Goal: Use online tool/utility: Utilize a website feature to perform a specific function

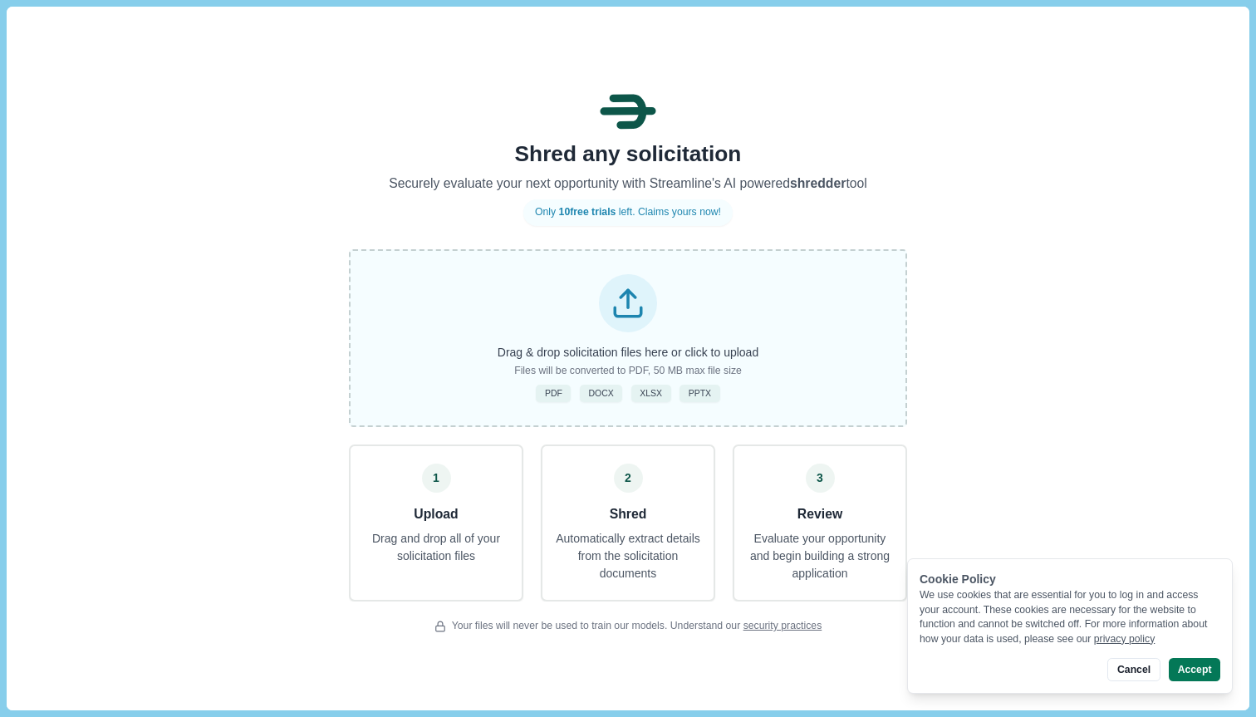
click at [651, 340] on div "Drag & drop solicitation files here or click to upload Files will be converted …" at bounding box center [628, 338] width 558 height 178
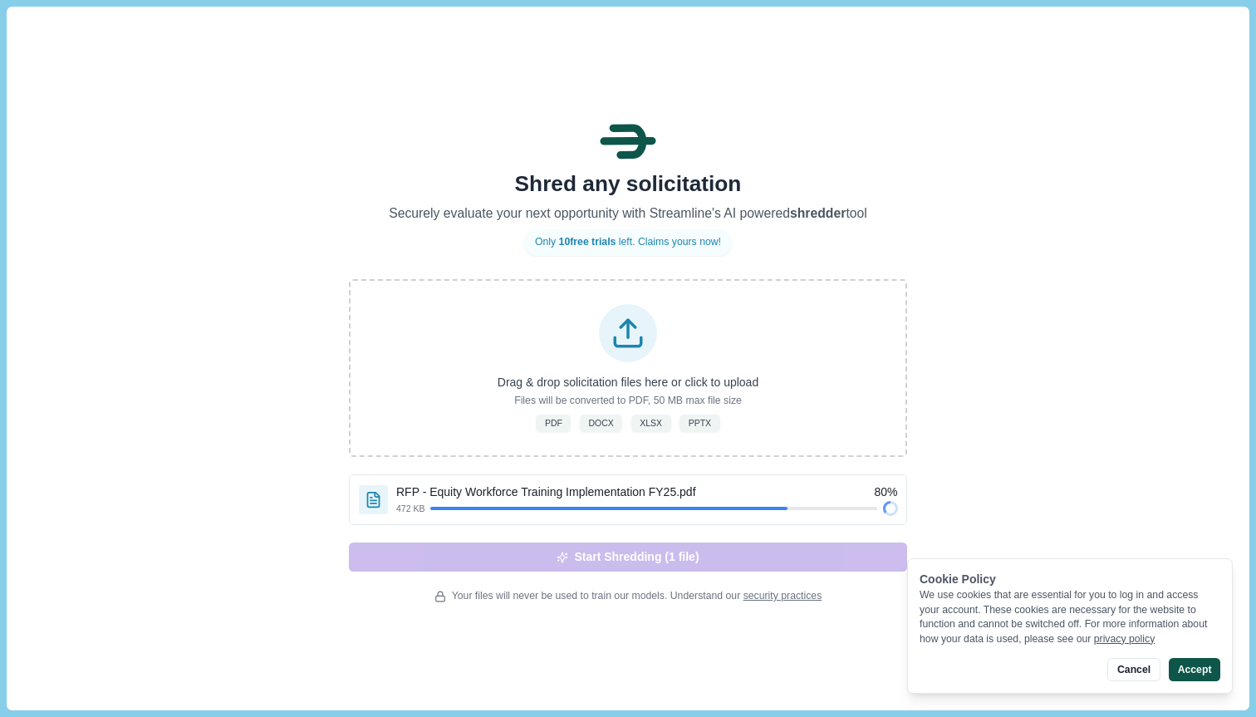
click at [1192, 669] on button "Accept" at bounding box center [1195, 669] width 52 height 23
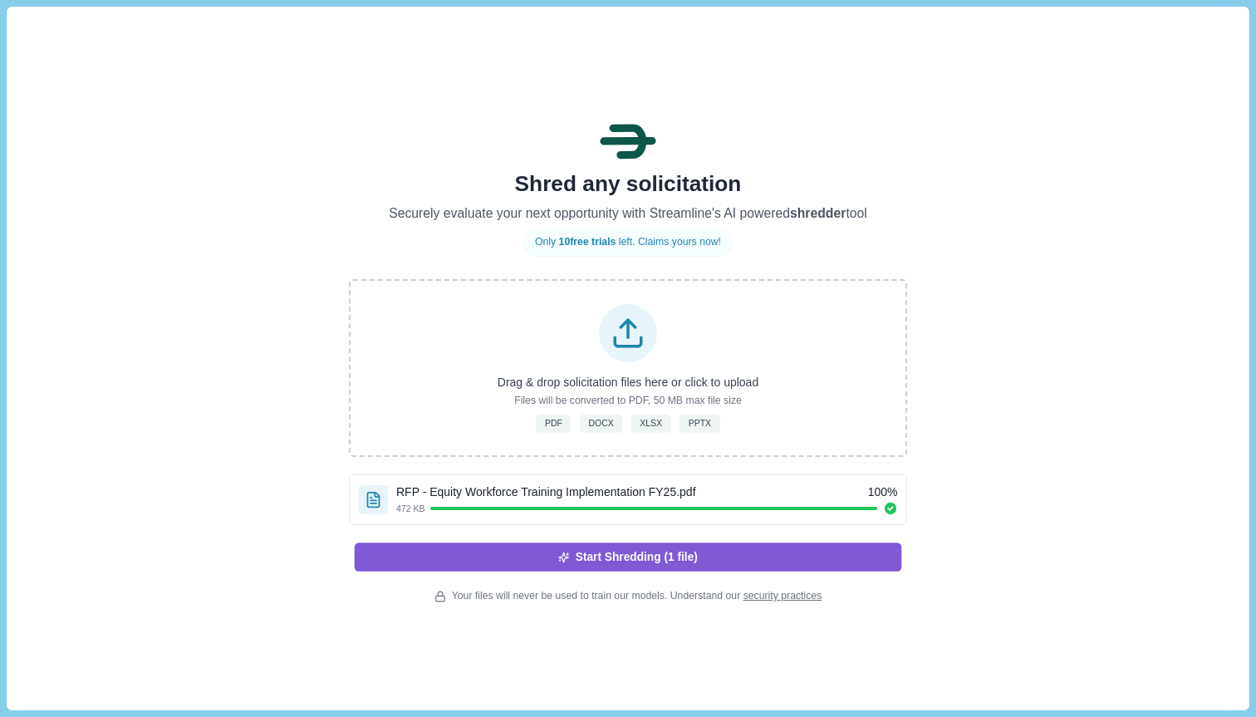
click at [743, 552] on button "Start Shredding (1 file)" at bounding box center [628, 557] width 547 height 28
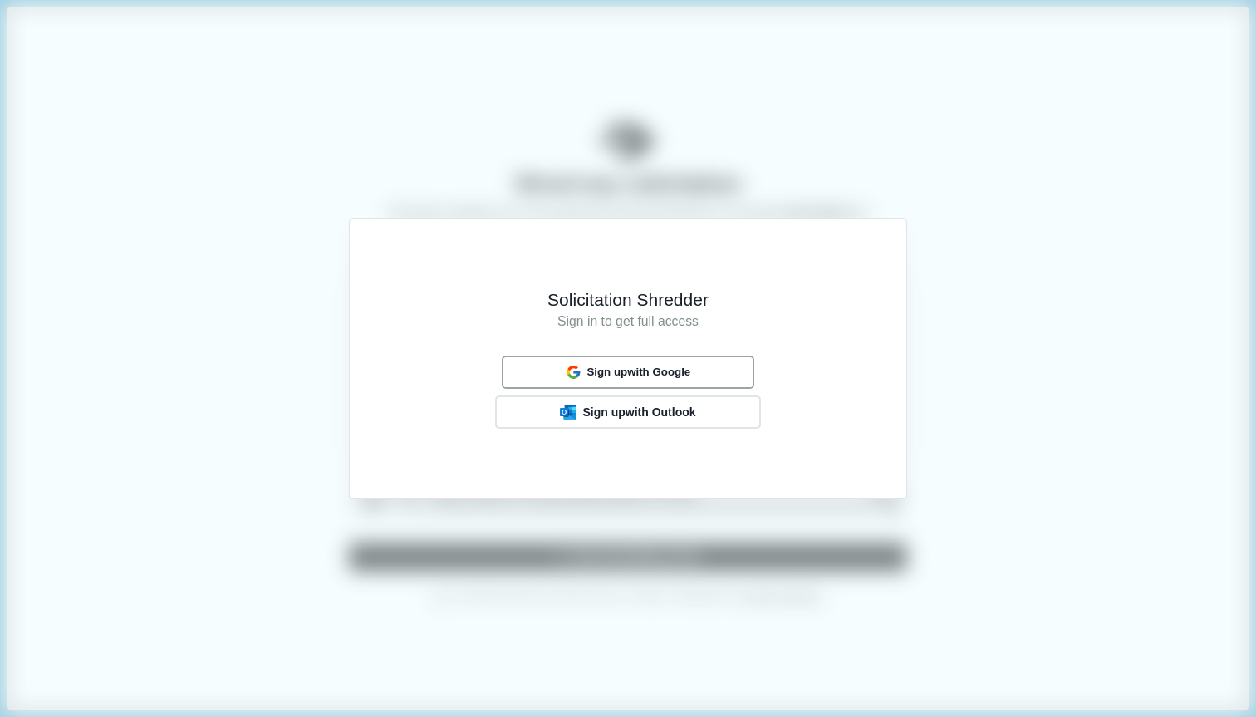
click at [660, 376] on span "Sign up with Google" at bounding box center [639, 372] width 104 height 13
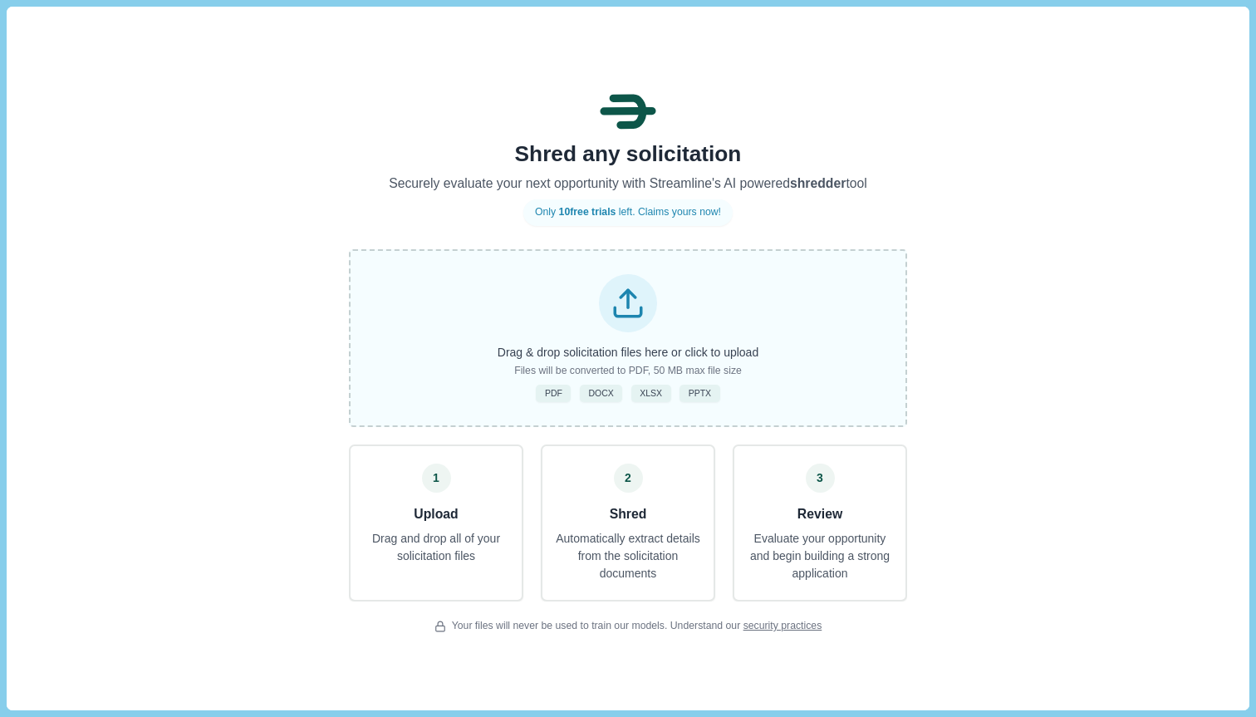
click at [626, 319] on icon at bounding box center [628, 303] width 35 height 35
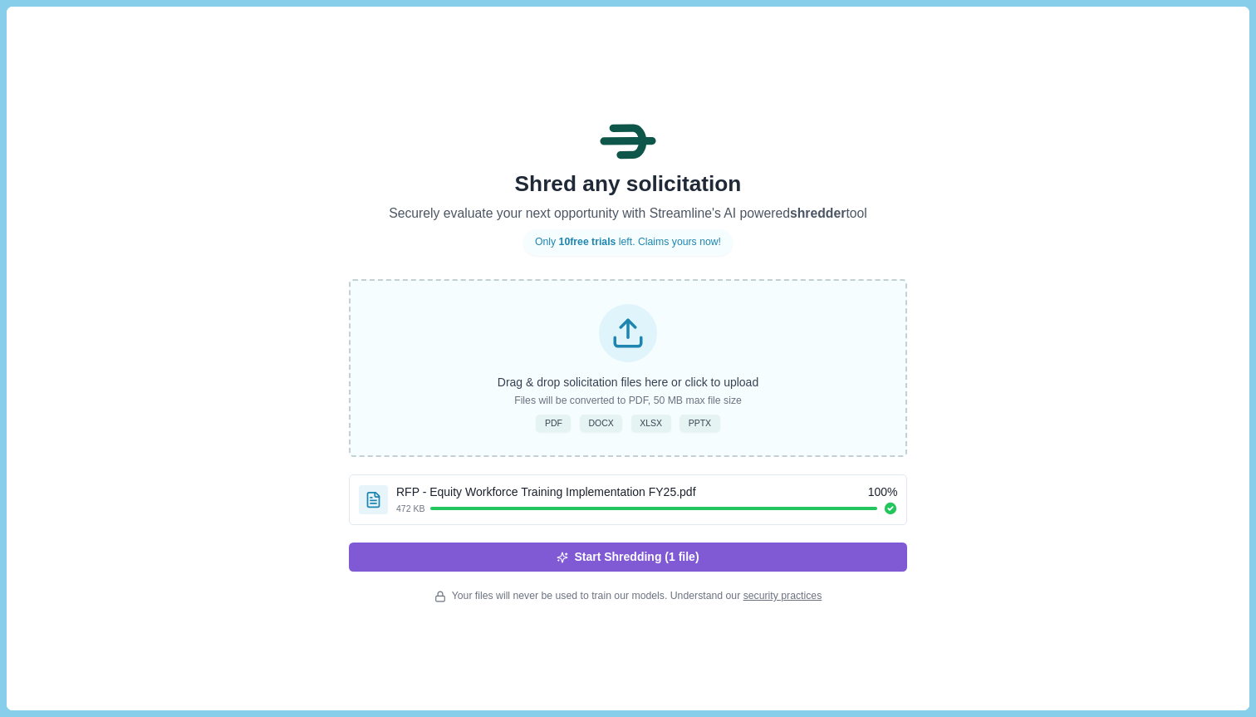
click at [813, 575] on div "Shred any solicitation Securely evaluate your next opportunity with Streamline'…" at bounding box center [628, 358] width 558 height 491
click at [783, 565] on button "Start Shredding (1 file)" at bounding box center [628, 557] width 547 height 28
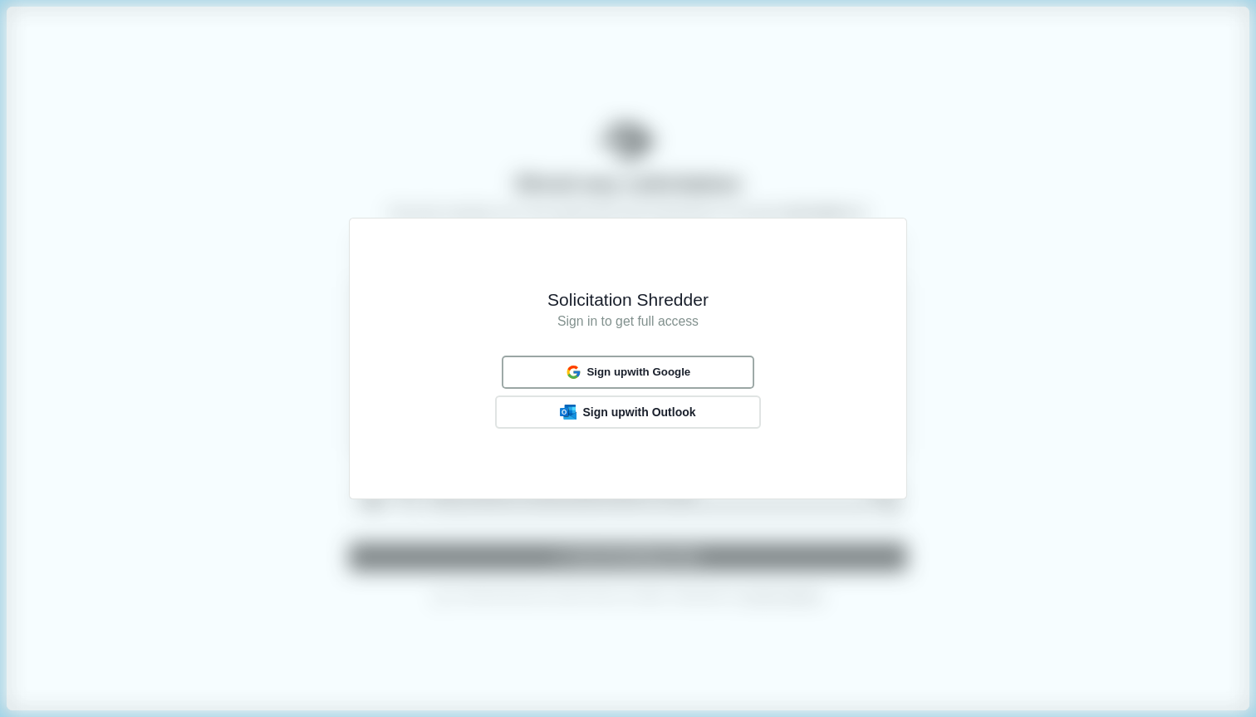
click at [677, 368] on span "Sign up with Google" at bounding box center [639, 372] width 104 height 13
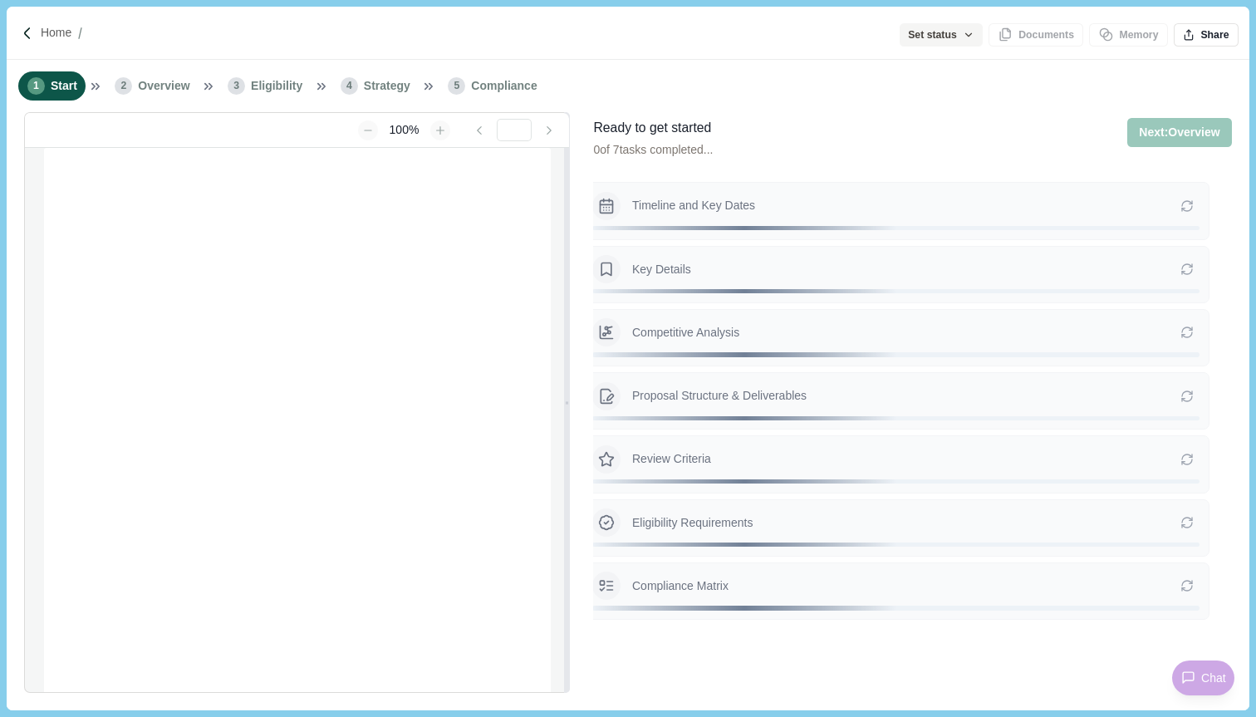
type input "**********"
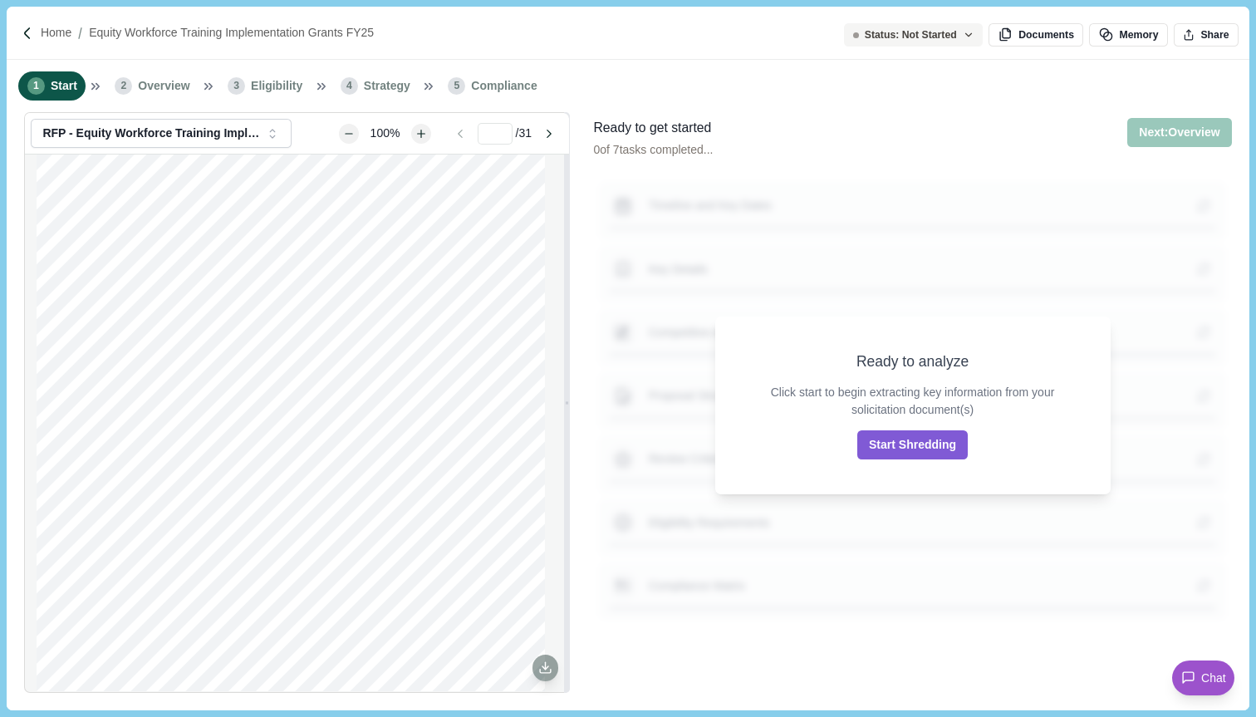
click at [861, 235] on div "Ready to analyze Click start to begin extracting key information from your soli…" at bounding box center [912, 405] width 650 height 586
click at [925, 434] on button "Start Shredding" at bounding box center [912, 444] width 110 height 29
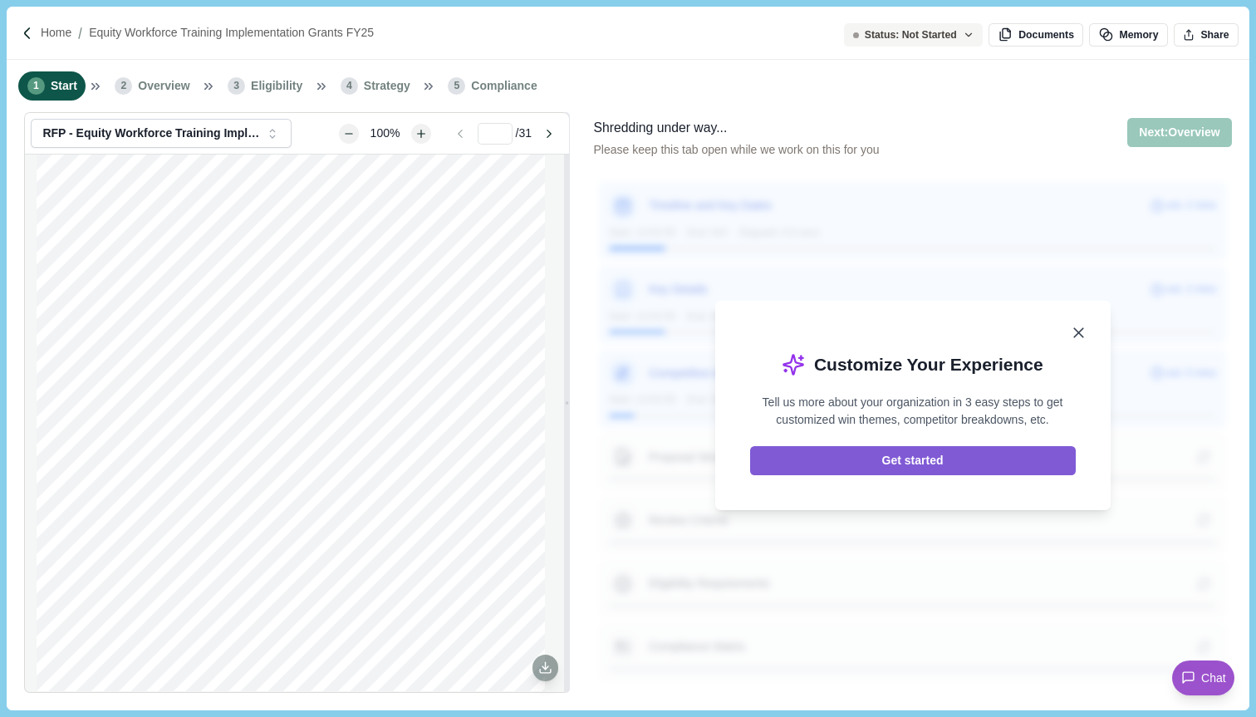
click at [1081, 333] on icon "Close" at bounding box center [1078, 332] width 17 height 17
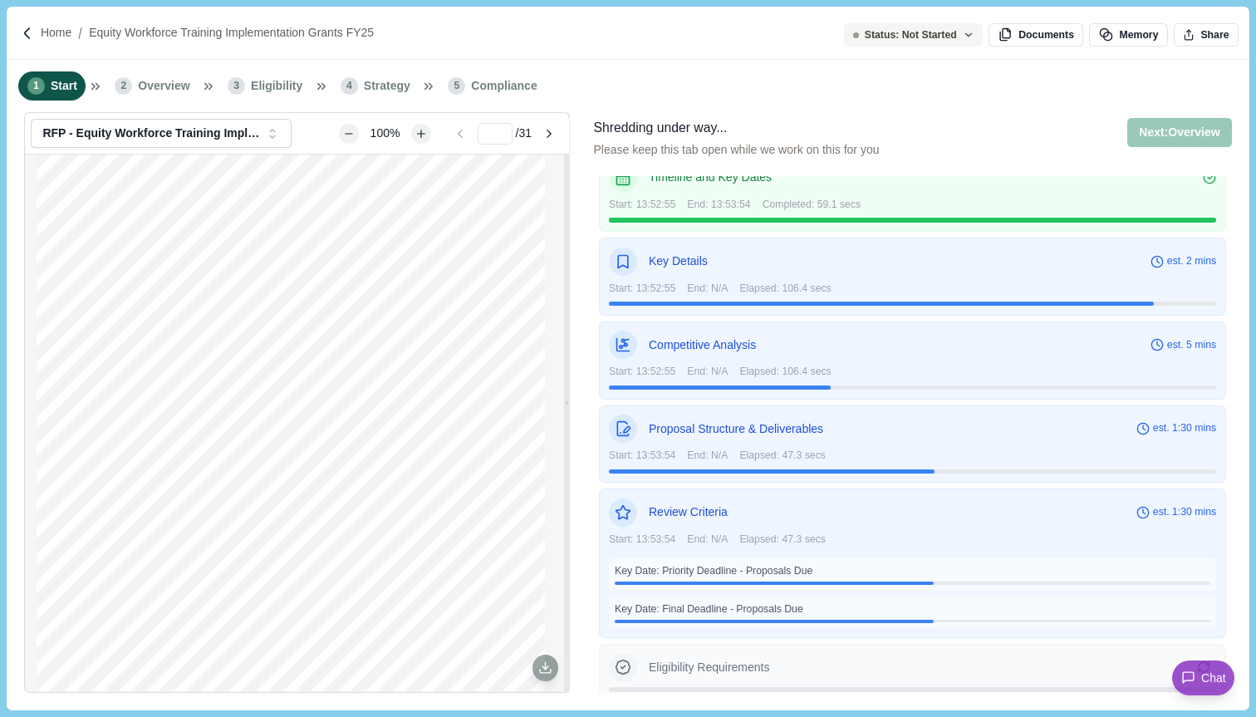
scroll to position [112, 0]
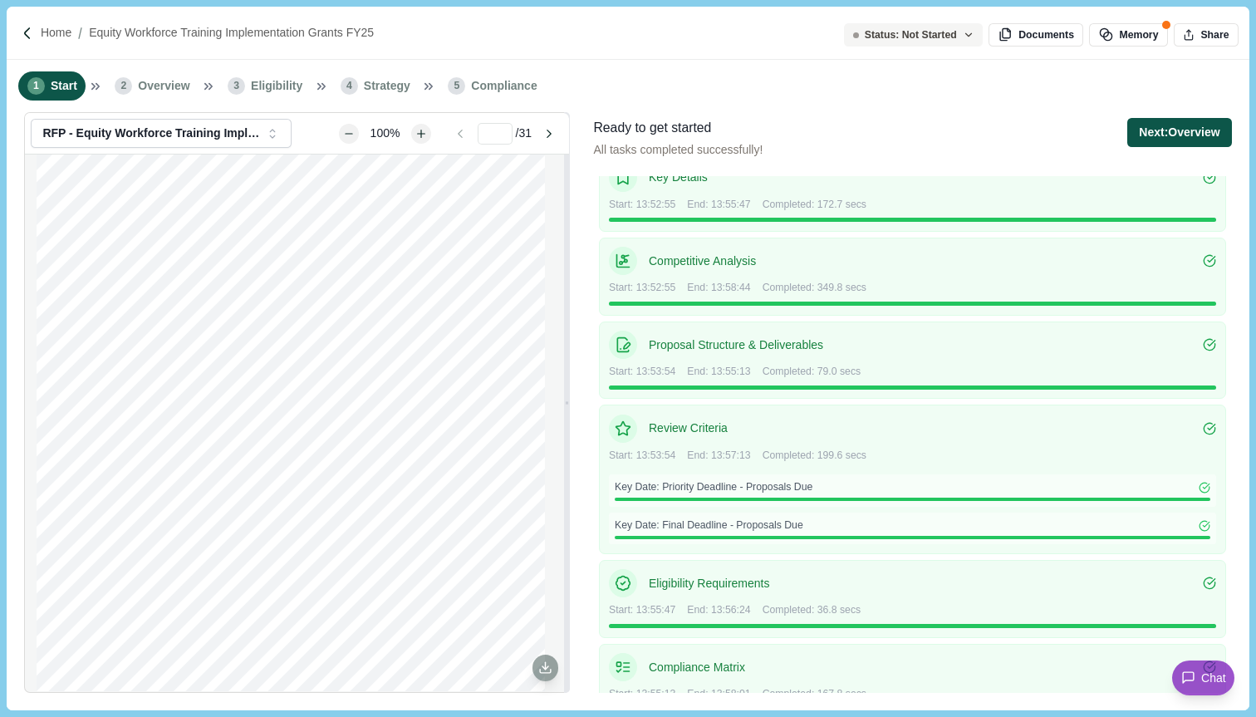
click at [1176, 133] on button "Next: Overview" at bounding box center [1179, 132] width 104 height 29
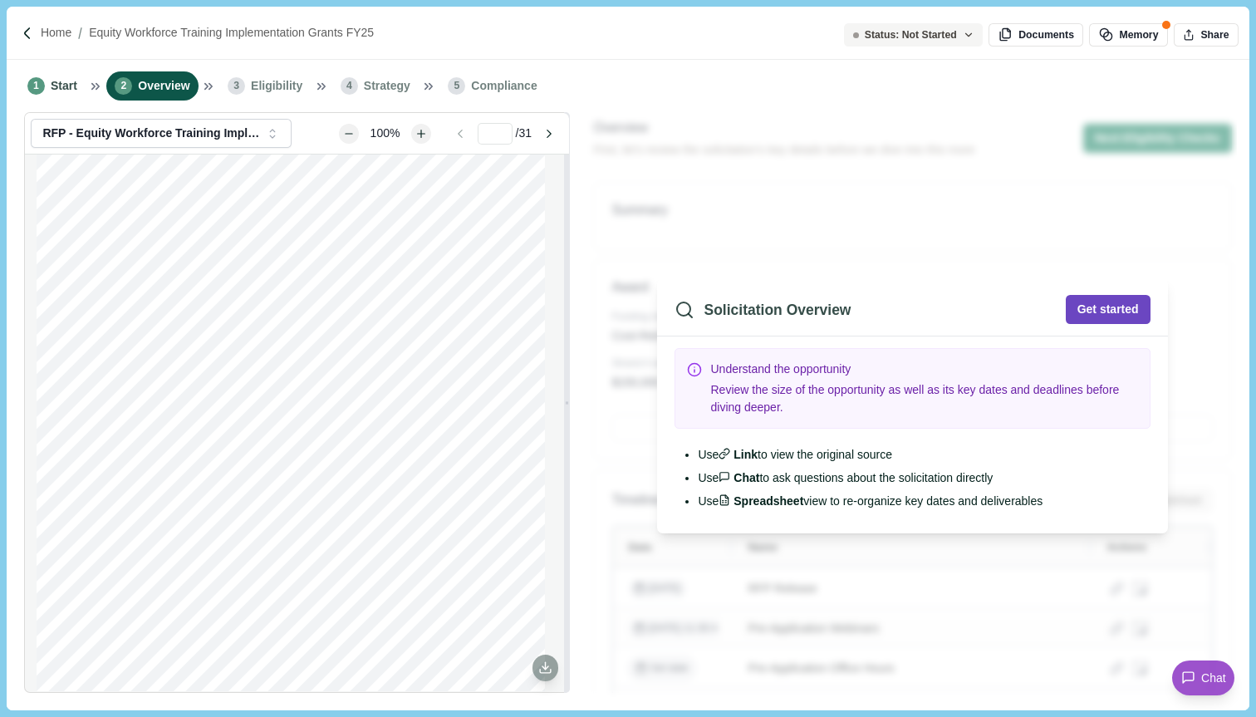
click at [1126, 322] on button "Get started" at bounding box center [1108, 309] width 85 height 29
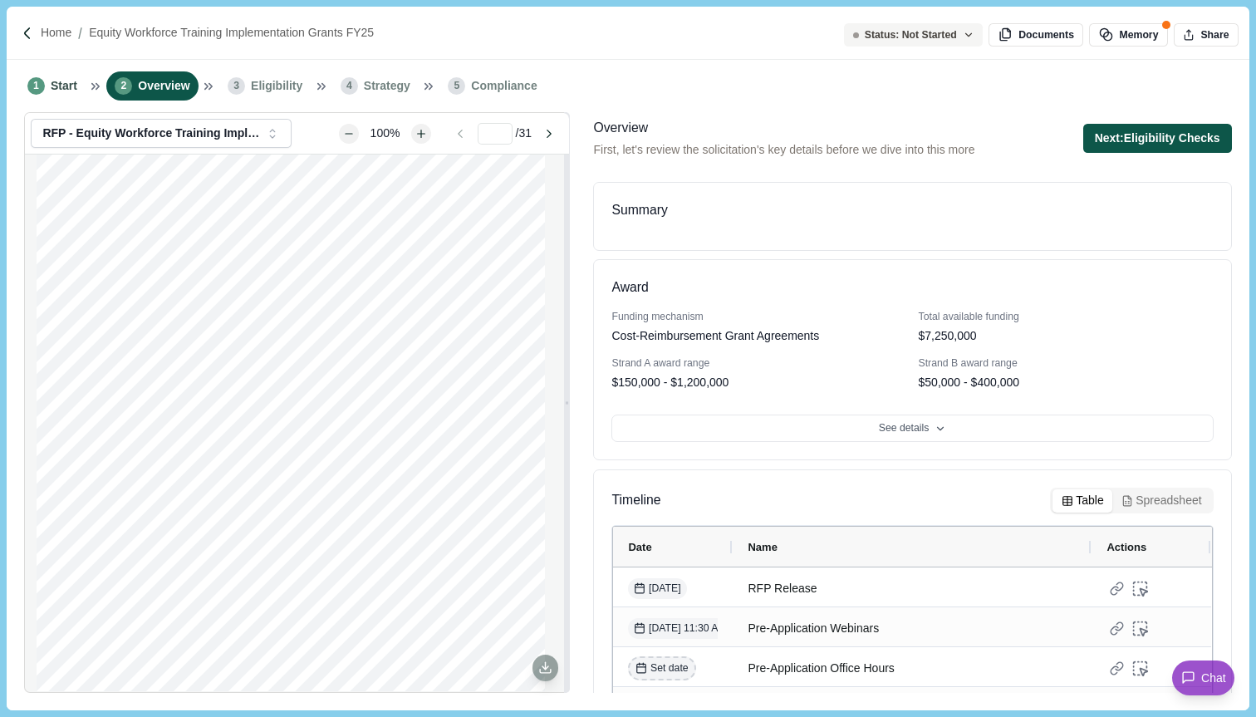
click at [1176, 143] on button "Next: Eligibility Checks" at bounding box center [1157, 138] width 149 height 29
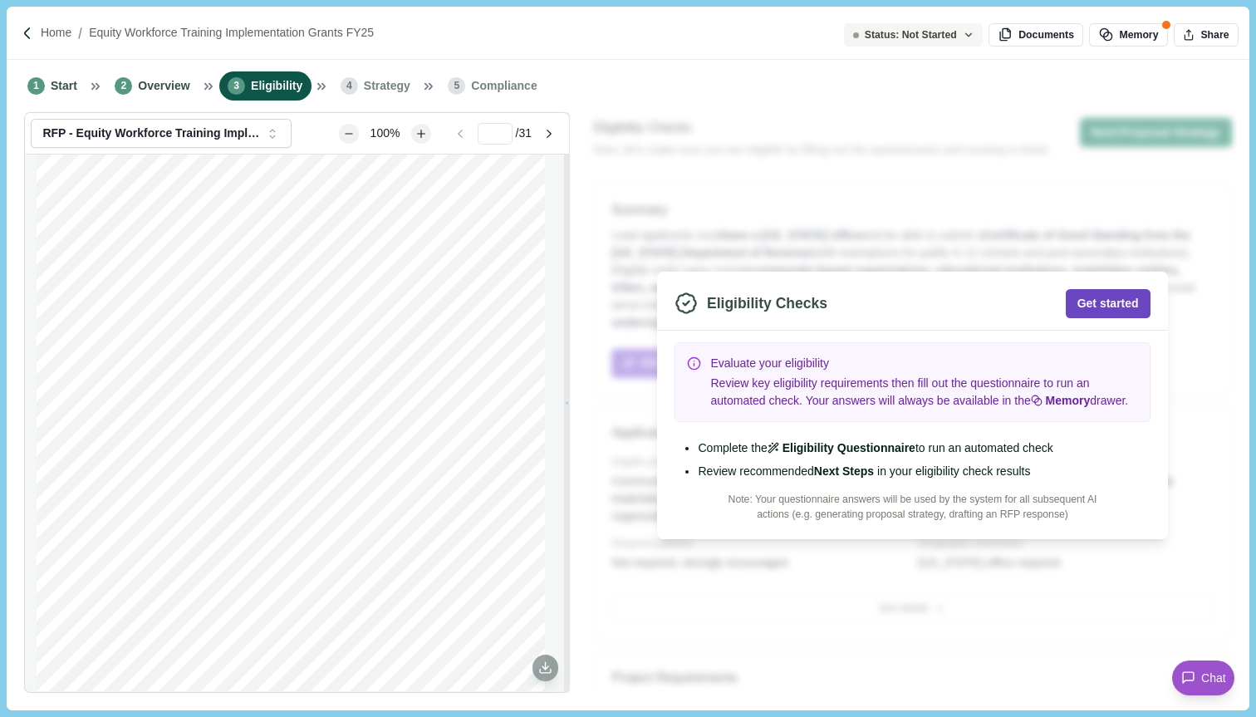
click at [1125, 290] on button "Get started" at bounding box center [1108, 303] width 85 height 29
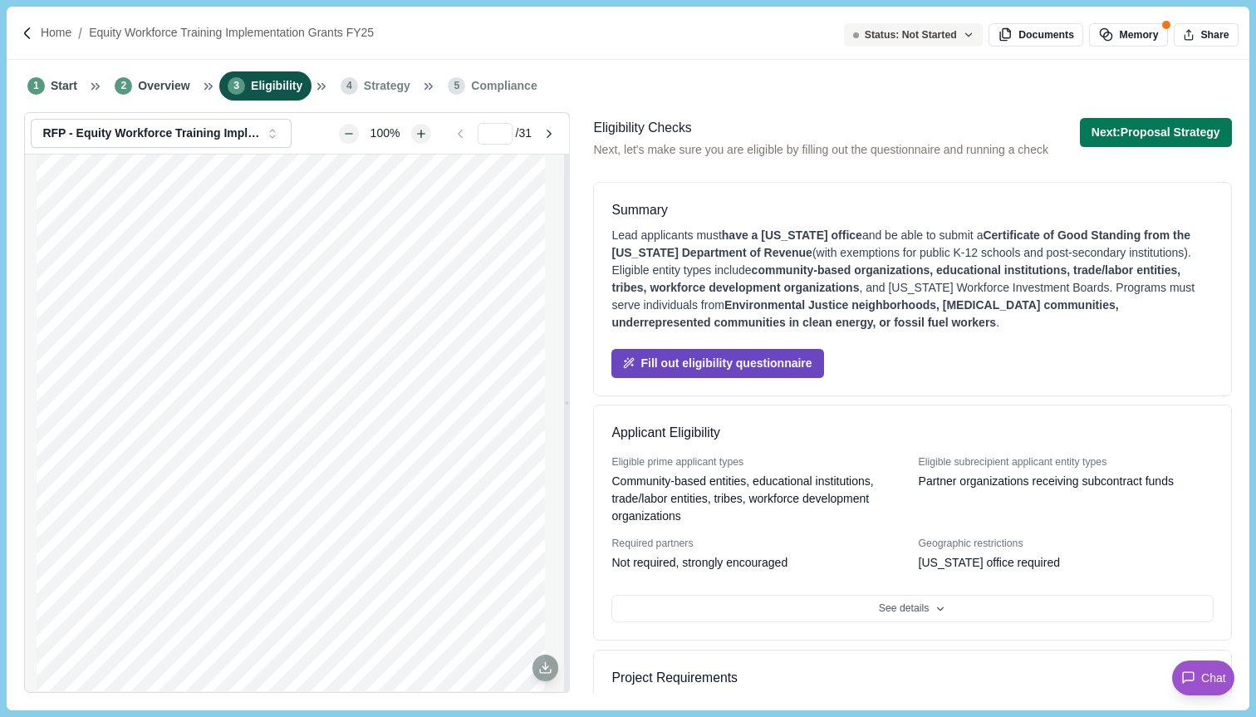
click at [777, 366] on button "Fill out eligibility questionnaire" at bounding box center [717, 363] width 212 height 29
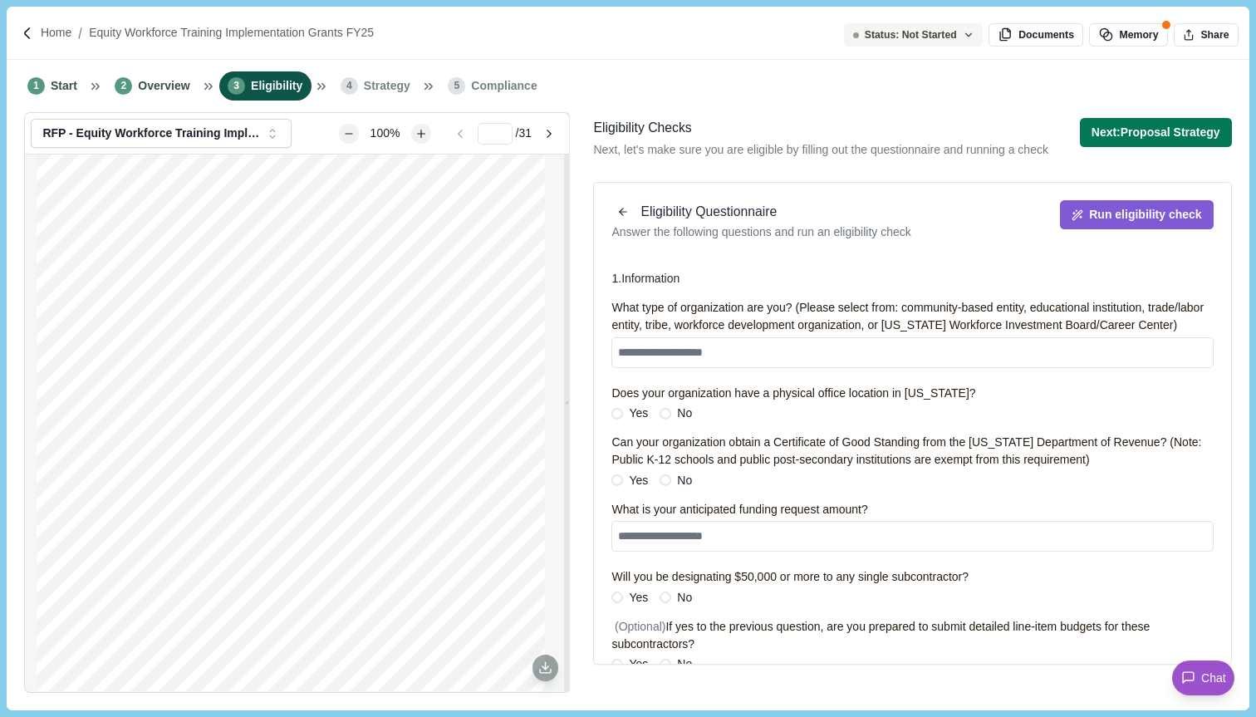
click at [387, 92] on span "Strategy" at bounding box center [387, 85] width 47 height 17
click at [1137, 141] on button "Next: Proposal Strategy" at bounding box center [1156, 132] width 152 height 29
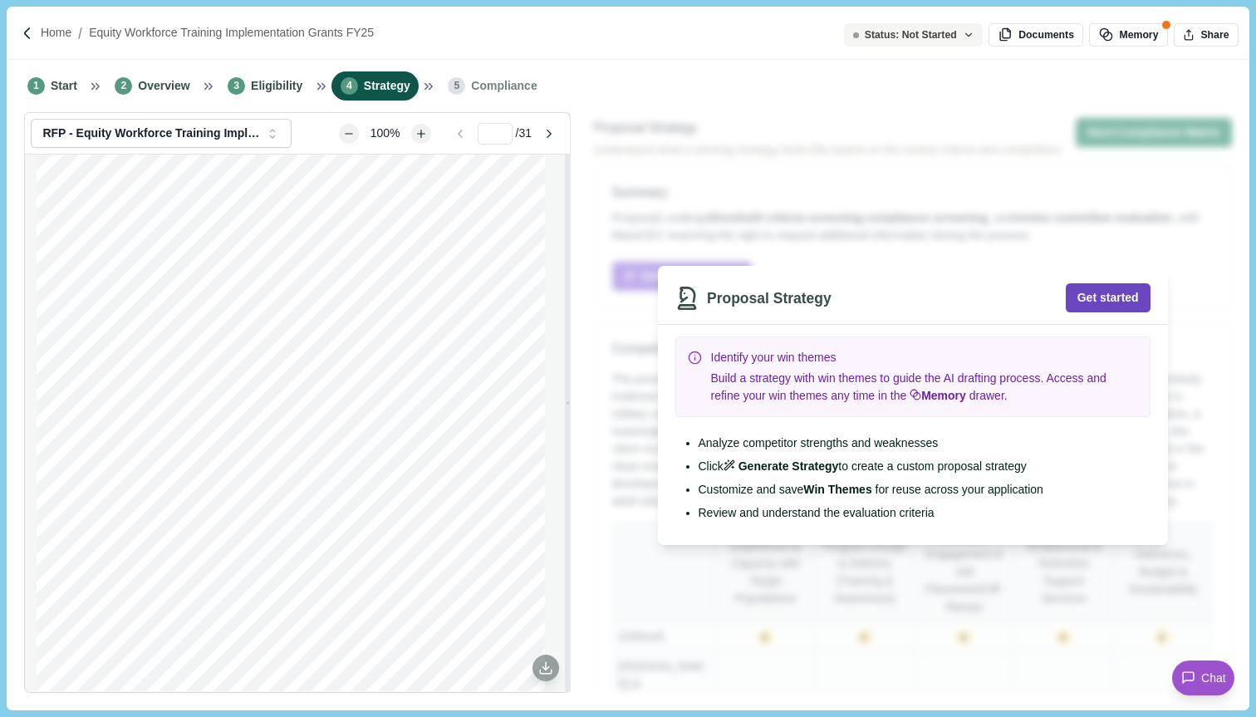
click at [1100, 302] on button "Get started" at bounding box center [1108, 297] width 85 height 29
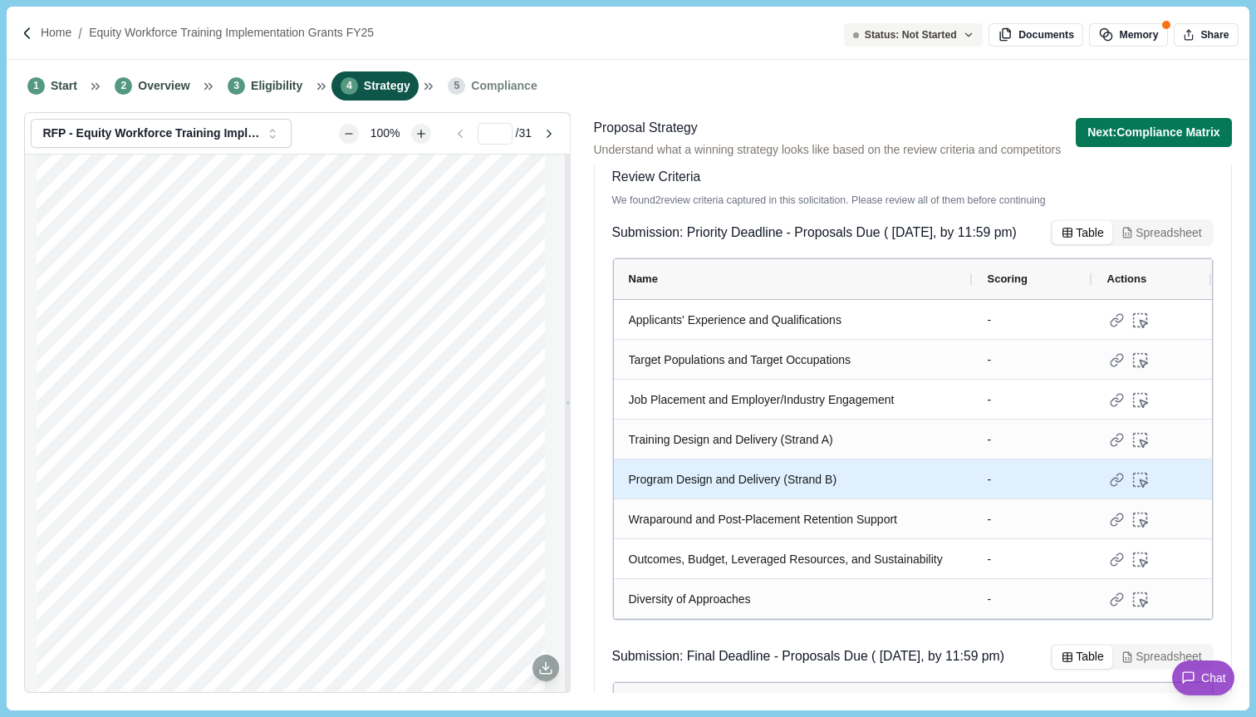
scroll to position [721, 0]
